Goal: Information Seeking & Learning: Learn about a topic

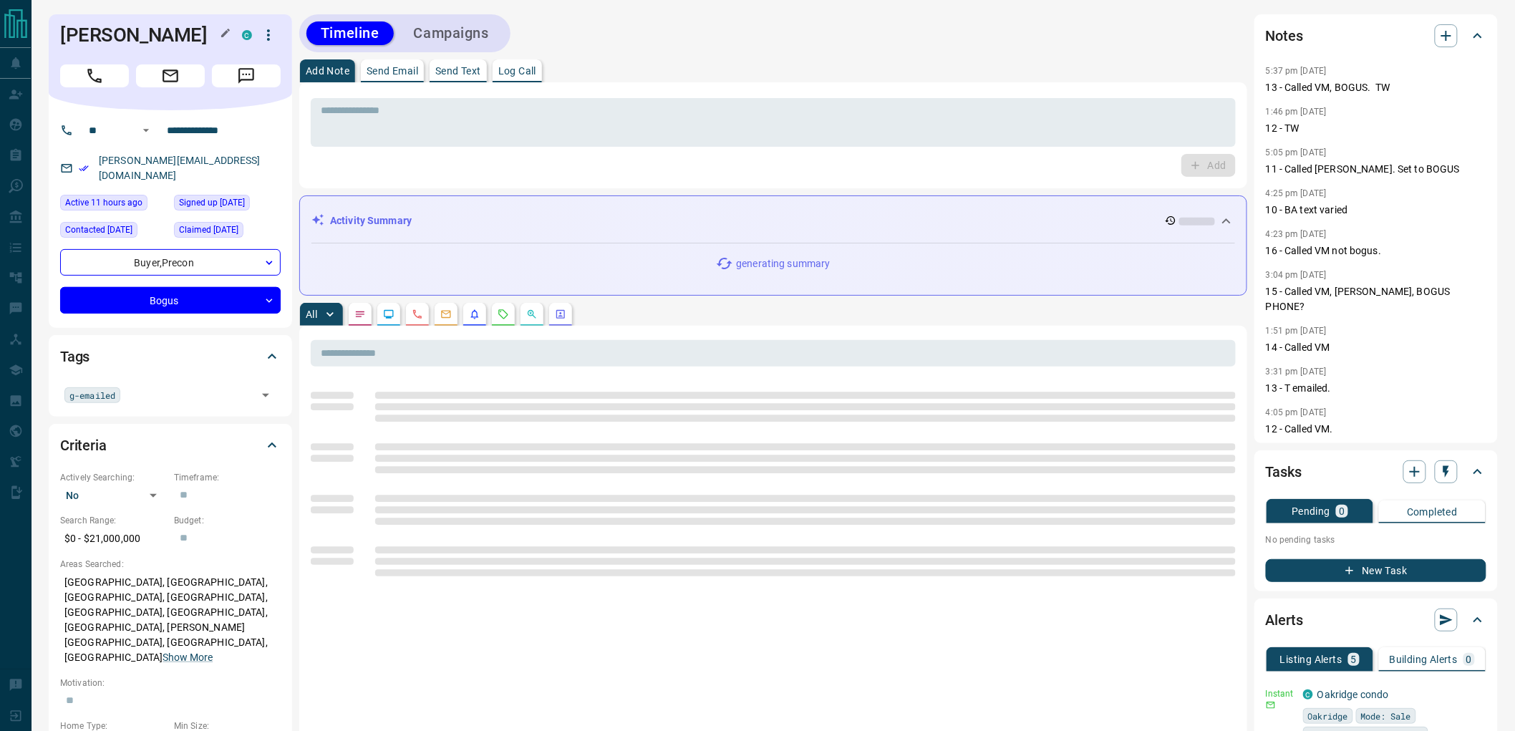
click at [95, 34] on h1 "[PERSON_NAME]" at bounding box center [140, 35] width 160 height 23
click at [167, 49] on div "[PERSON_NAME]" at bounding box center [170, 62] width 243 height 96
click at [166, 49] on div "[PERSON_NAME]" at bounding box center [170, 62] width 243 height 96
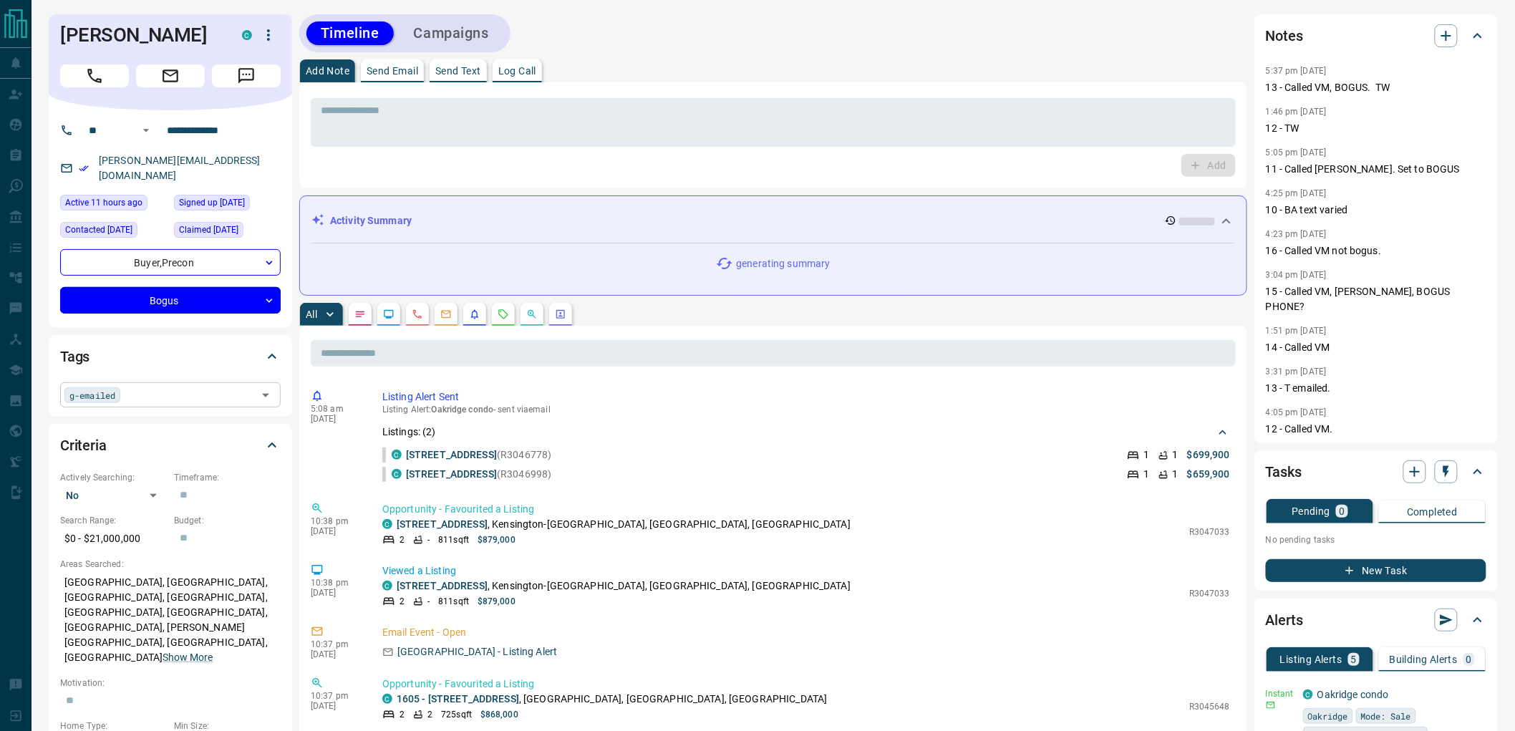
click at [160, 387] on input "text" at bounding box center [189, 395] width 128 height 16
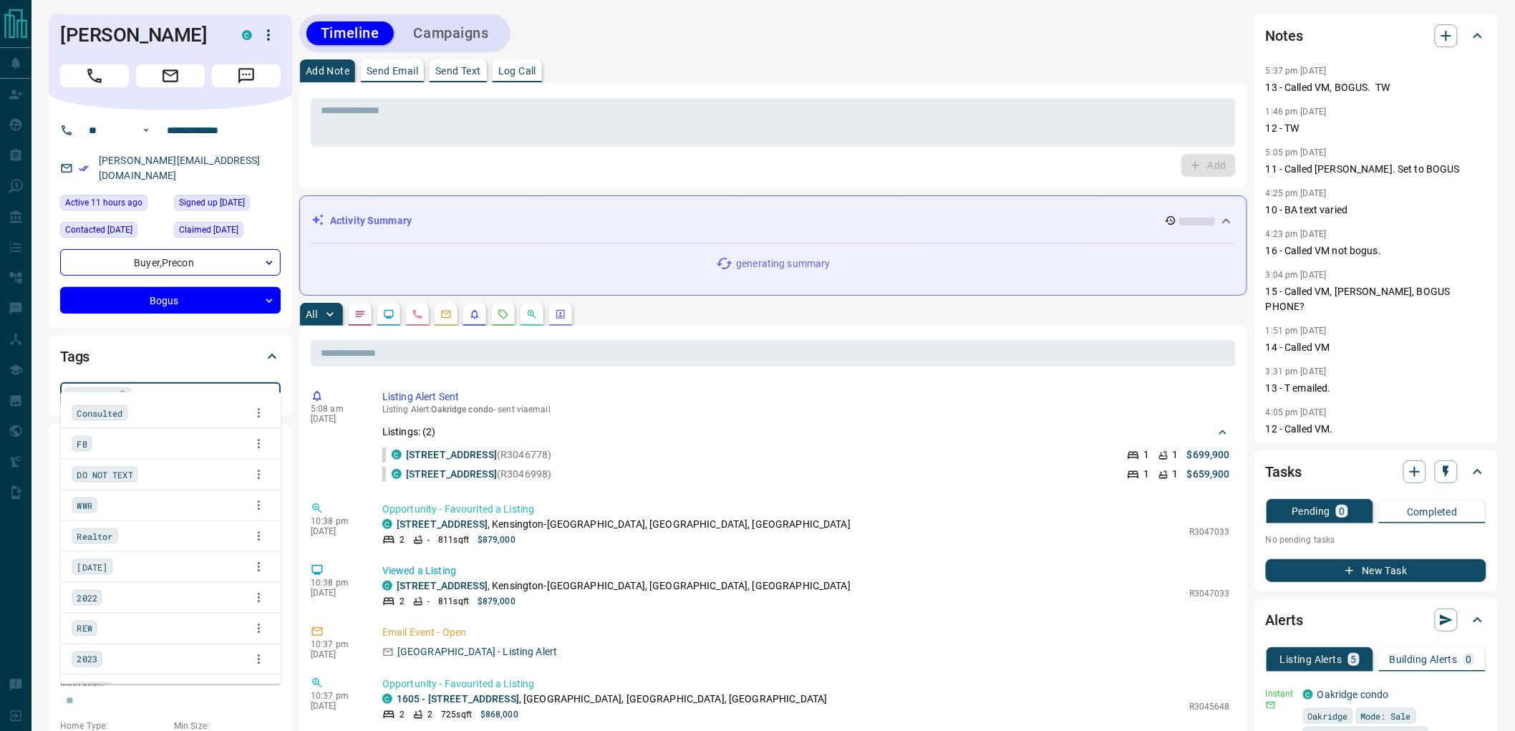
scroll to position [514, 0]
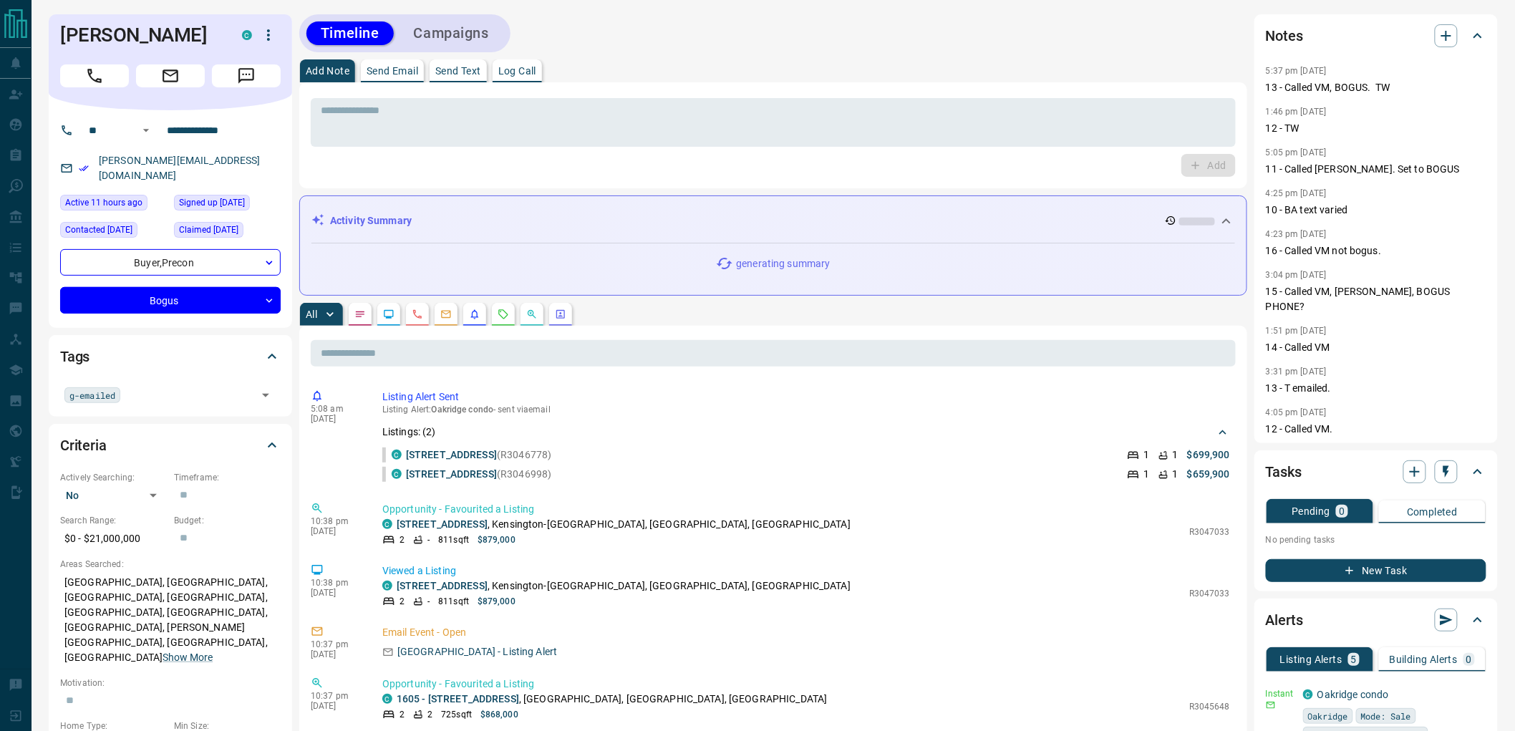
click at [695, 41] on div "Timeline Campaigns" at bounding box center [773, 33] width 948 height 38
drag, startPoint x: 1321, startPoint y: 158, endPoint x: 1352, endPoint y: 183, distance: 39.3
click at [1352, 183] on div "5:37 pm [DATE] 13 - Called VM, BOGUS. TW 1:46 pm [DATE] 12 - TW 5:05 pm [DATE] …" at bounding box center [1376, 248] width 221 height 372
